Goal: Task Accomplishment & Management: Complete application form

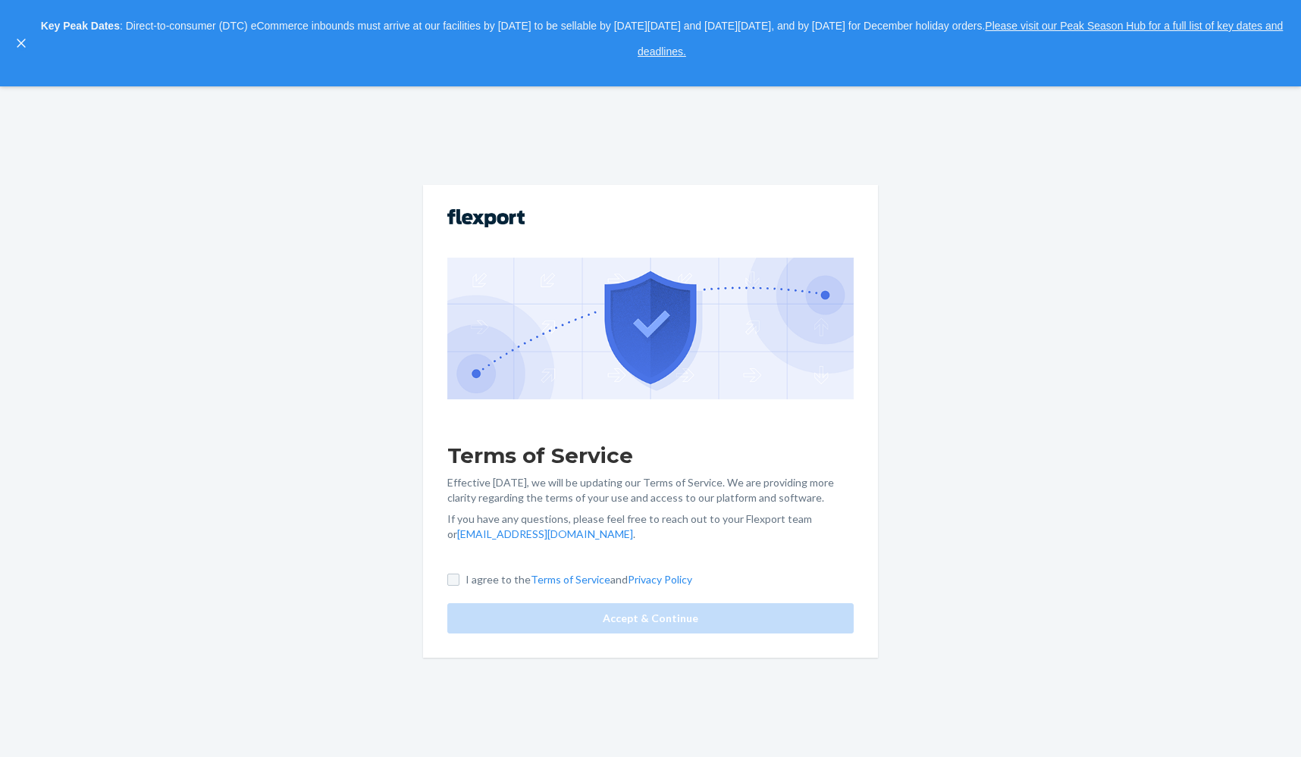
click at [451, 581] on input "I agree to the Terms of Service and Privacy Policy" at bounding box center [453, 580] width 12 height 12
checkbox input "true"
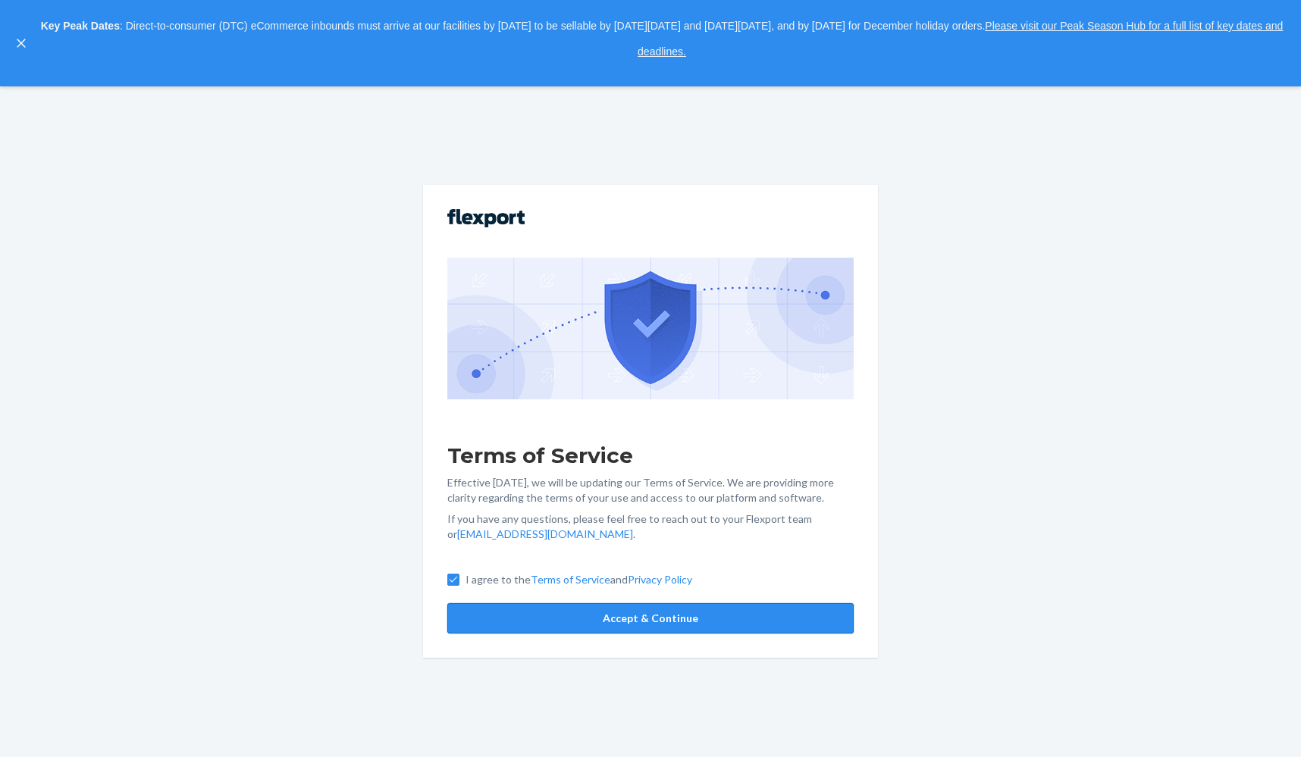
click at [597, 624] on button "Accept & Continue" at bounding box center [650, 618] width 406 height 30
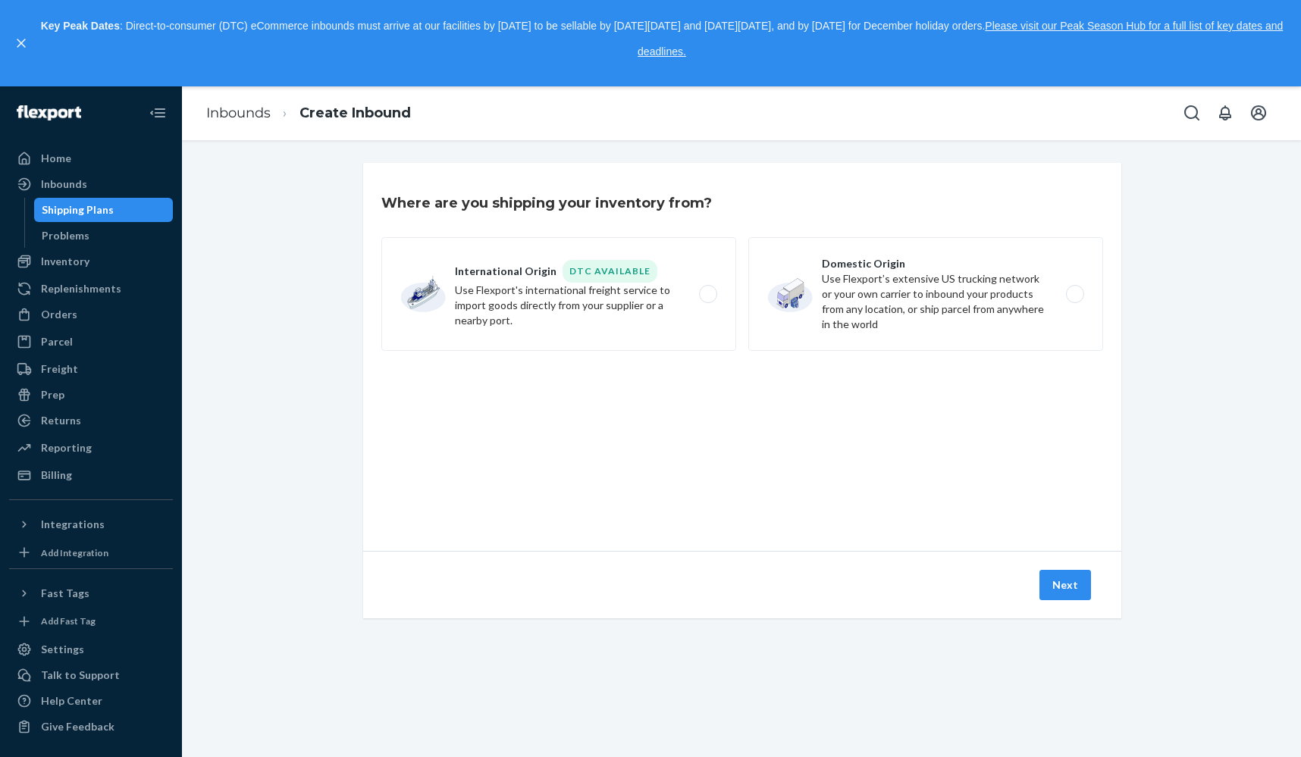
click at [19, 44] on icon "close," at bounding box center [21, 43] width 9 height 9
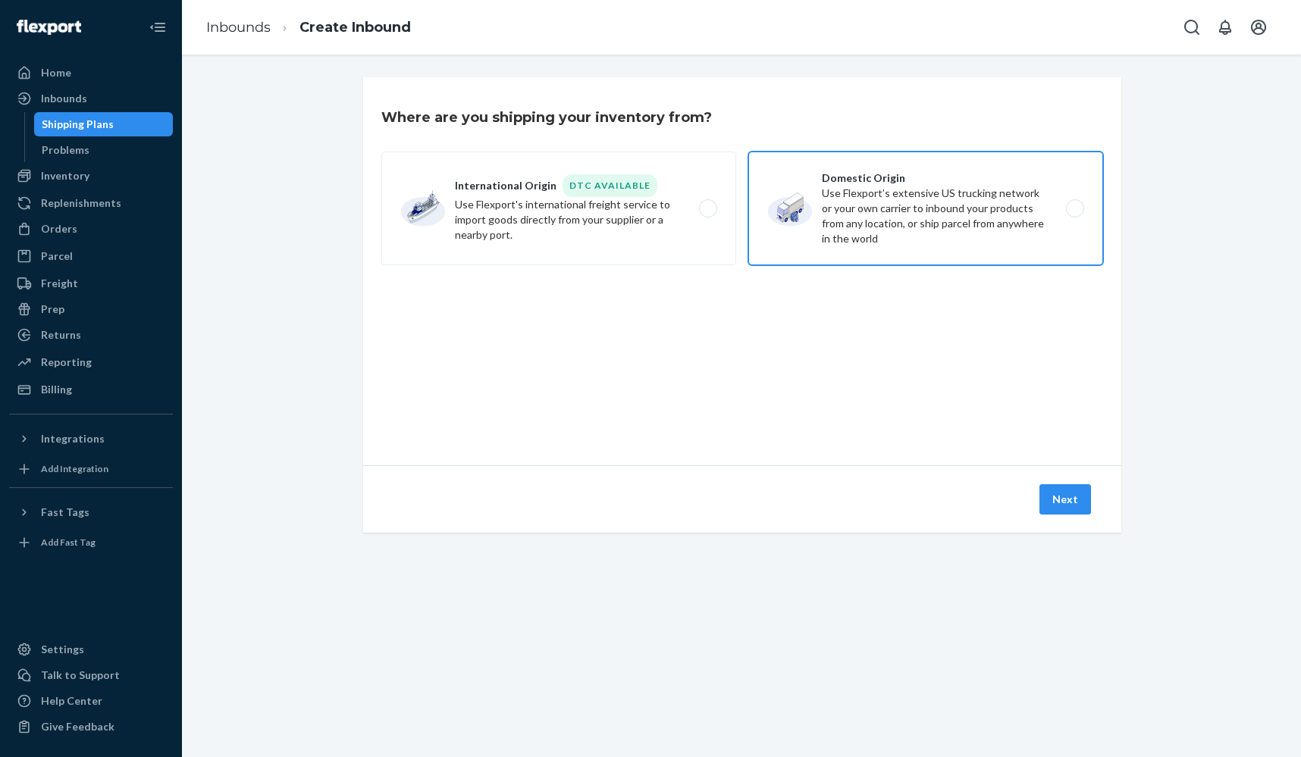
click at [1057, 225] on label "Domestic Origin Use Flexport’s extensive US trucking network or your own carrie…" at bounding box center [925, 209] width 355 height 114
click at [1074, 214] on input "Domestic Origin Use Flexport’s extensive US trucking network or your own carrie…" at bounding box center [1079, 209] width 10 height 10
radio input "true"
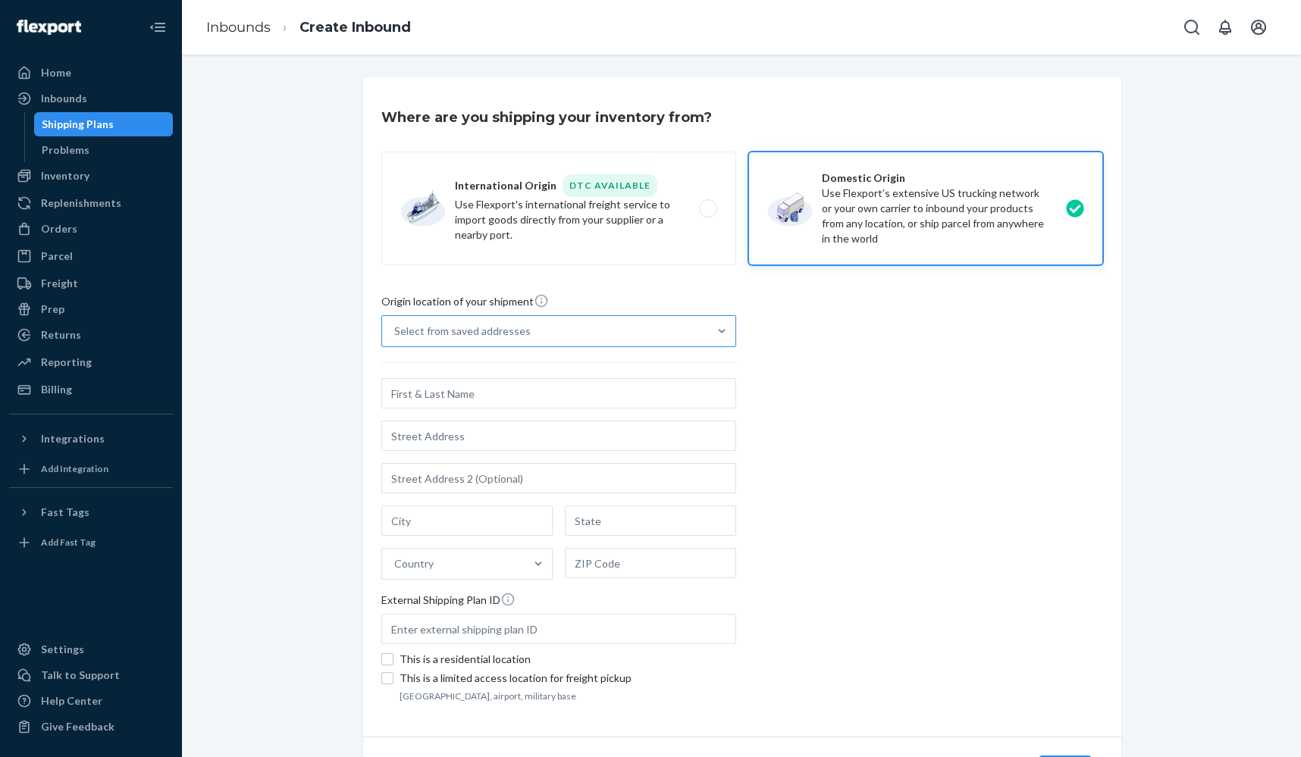
click at [609, 330] on div "Select from saved addresses" at bounding box center [545, 331] width 326 height 30
click at [396, 330] on input "Select from saved addresses" at bounding box center [395, 331] width 2 height 15
click at [802, 339] on div "Origin location of your shipment 0 results available. Use Up and Down to choose…" at bounding box center [742, 499] width 722 height 413
click at [783, 471] on div "Origin location of your shipment Select from saved addresses Country External S…" at bounding box center [742, 499] width 722 height 413
